Goal: Check status: Check status

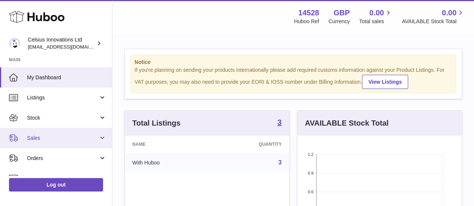
click at [45, 134] on link "Sales" at bounding box center [56, 138] width 112 height 20
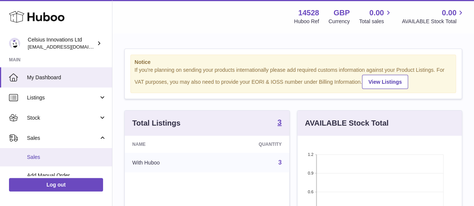
click at [48, 151] on link "Sales" at bounding box center [56, 157] width 112 height 18
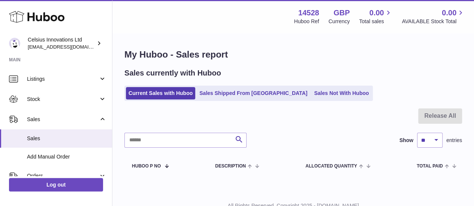
scroll to position [16, 0]
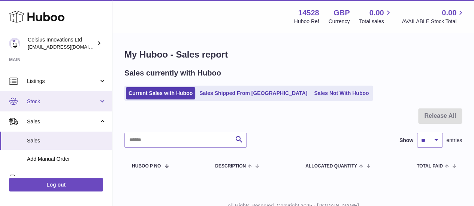
click at [76, 99] on span "Stock" at bounding box center [63, 101] width 72 height 7
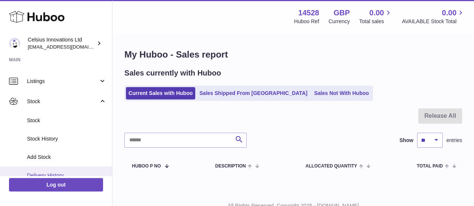
click at [67, 170] on link "Delivery History" at bounding box center [56, 176] width 112 height 18
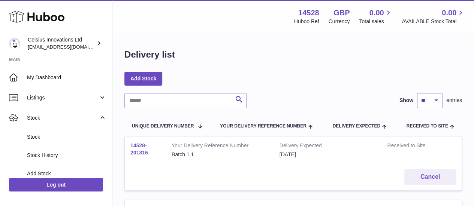
click at [143, 144] on link "14528-201316" at bounding box center [139, 149] width 18 height 13
